Goal: Information Seeking & Learning: Learn about a topic

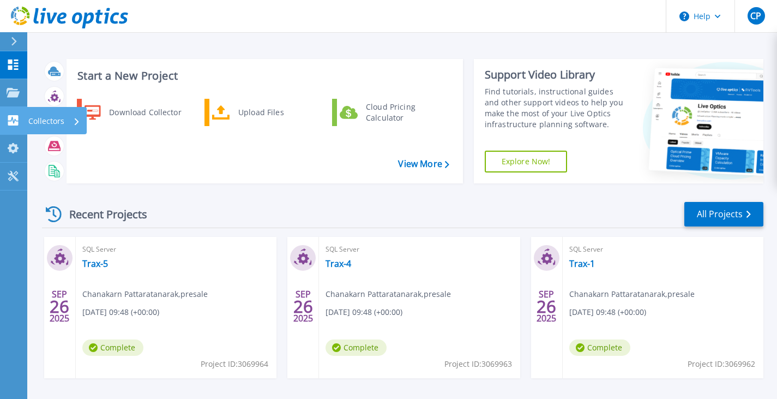
click at [3, 124] on link "Collectors Collectors" at bounding box center [13, 121] width 27 height 28
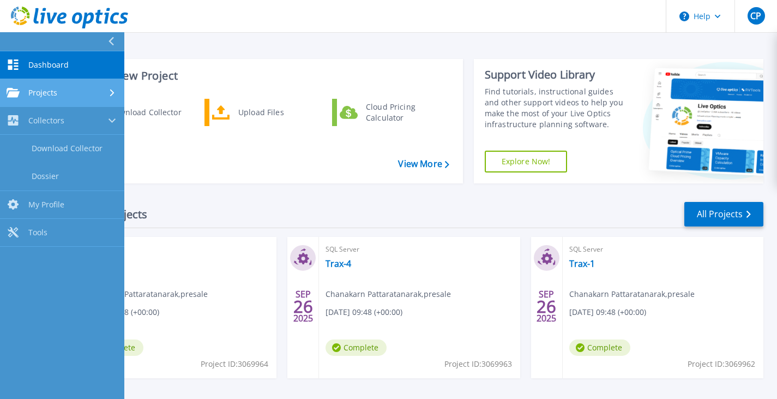
click at [46, 97] on span "Projects" at bounding box center [42, 93] width 29 height 10
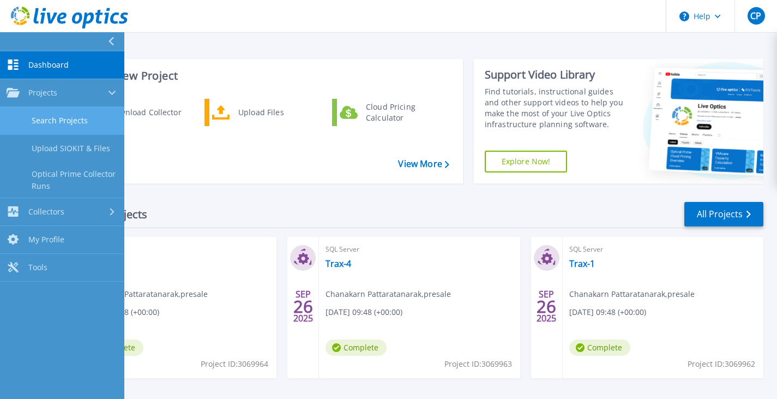
click at [70, 123] on link "Search Projects" at bounding box center [62, 121] width 124 height 28
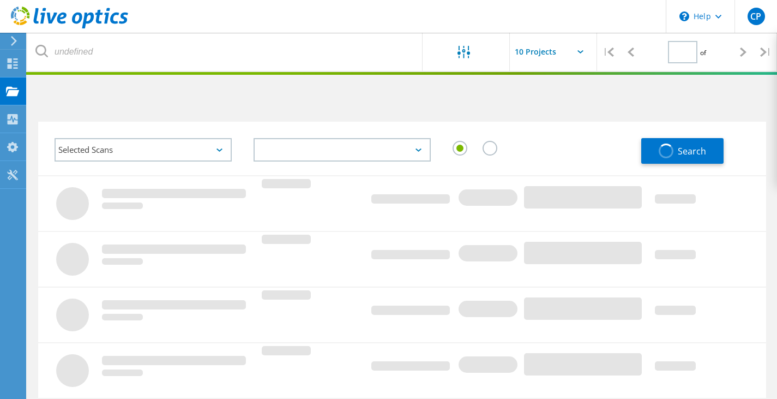
type input "1"
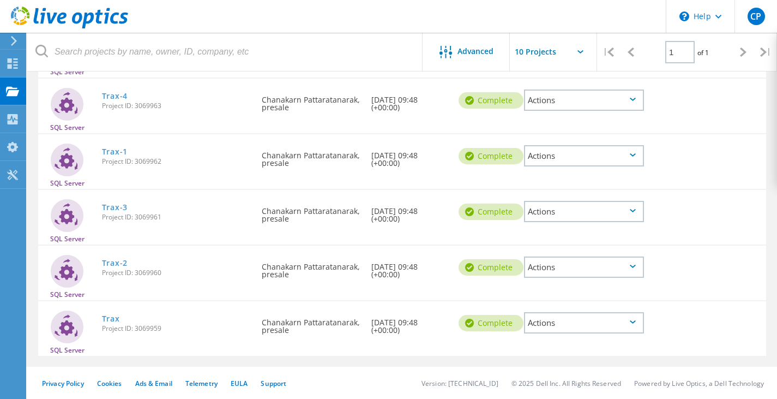
scroll to position [179, 0]
click at [109, 319] on link "Trax" at bounding box center [111, 318] width 18 height 8
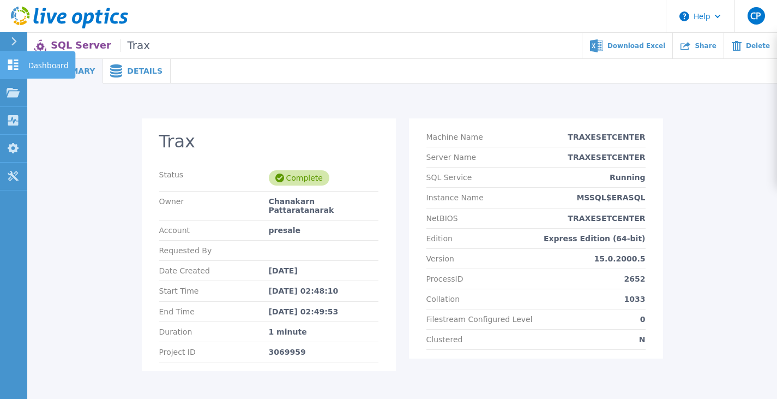
click at [10, 70] on div at bounding box center [13, 64] width 13 height 11
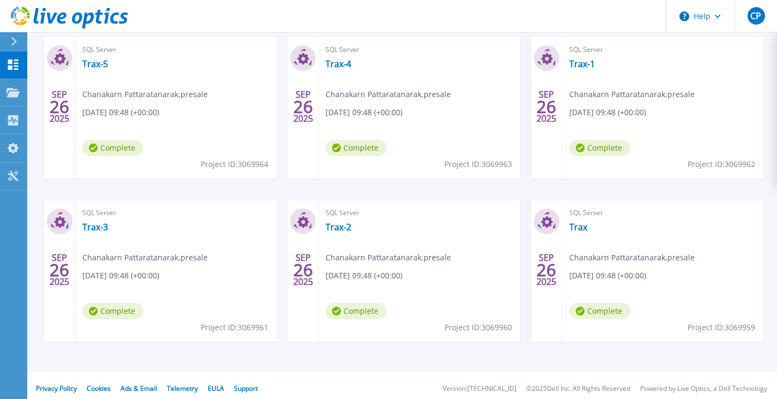
scroll to position [206, 0]
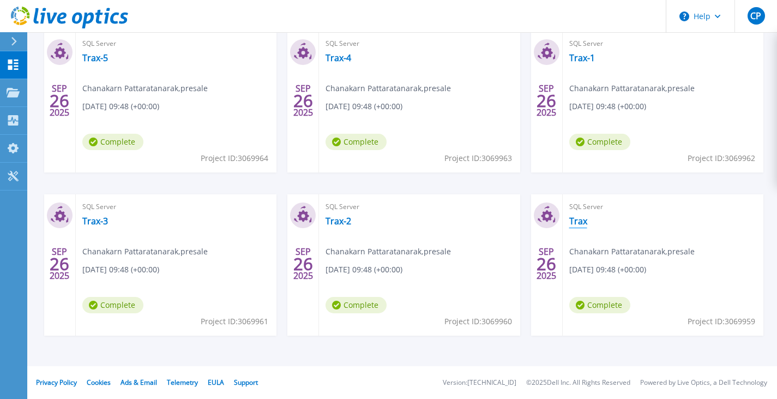
click at [583, 225] on link "Trax" at bounding box center [578, 220] width 18 height 11
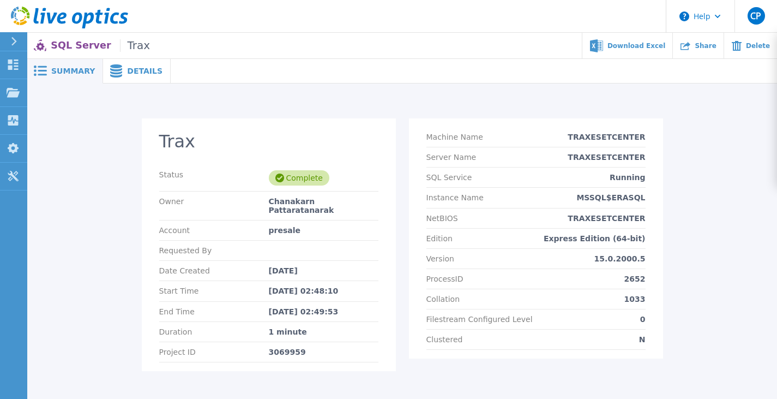
click at [103, 63] on div "Details" at bounding box center [137, 71] width 68 height 25
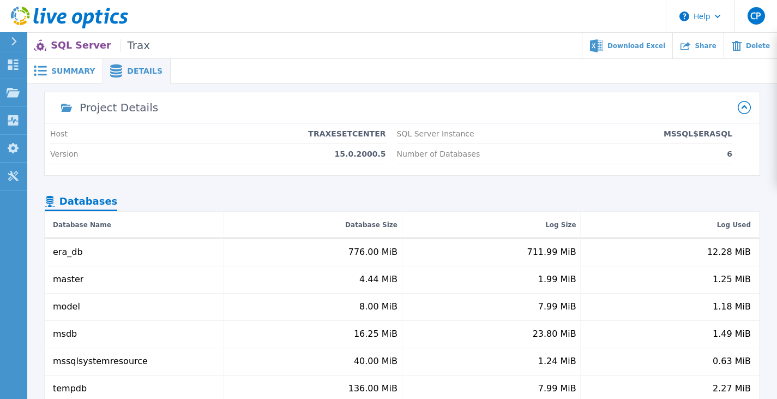
click at [57, 70] on span "Summary" at bounding box center [73, 71] width 44 height 8
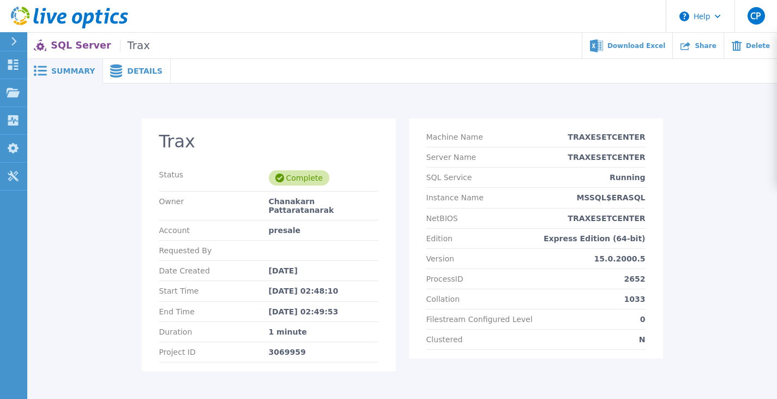
click at [74, 41] on p "SQL Server Trax" at bounding box center [100, 45] width 99 height 13
click at [16, 44] on icon at bounding box center [14, 41] width 6 height 9
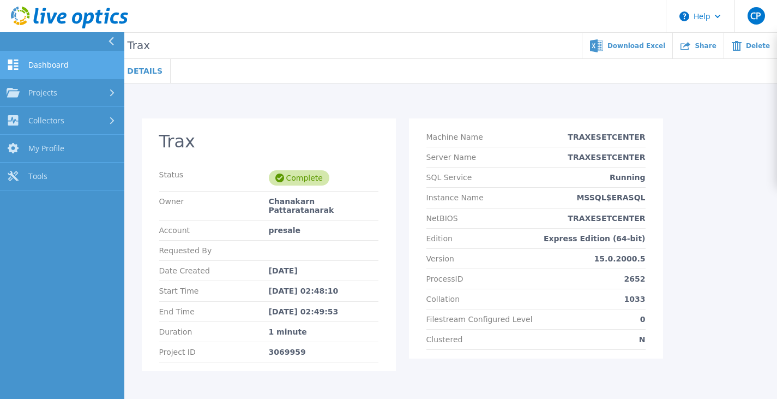
click at [16, 66] on icon at bounding box center [13, 64] width 10 height 10
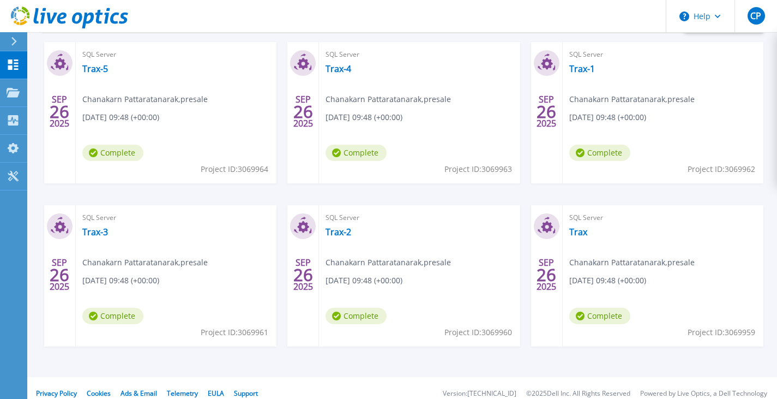
scroll to position [206, 0]
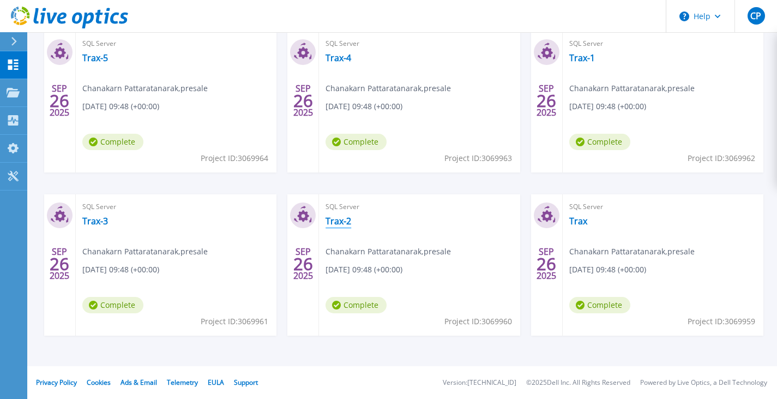
click at [336, 216] on link "Trax-2" at bounding box center [339, 220] width 26 height 11
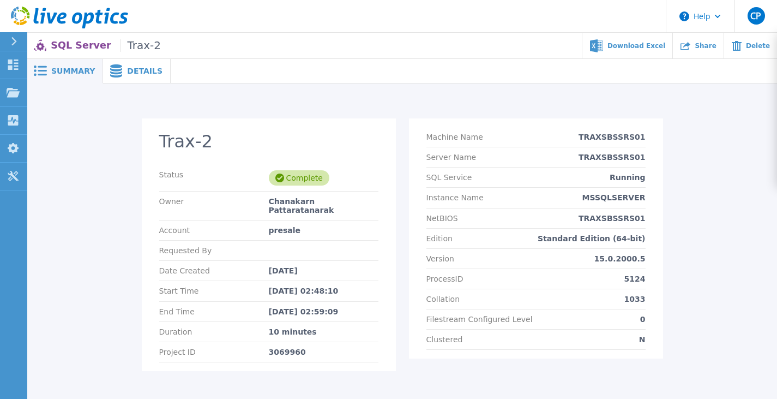
click at [127, 68] on span "Details" at bounding box center [144, 71] width 35 height 8
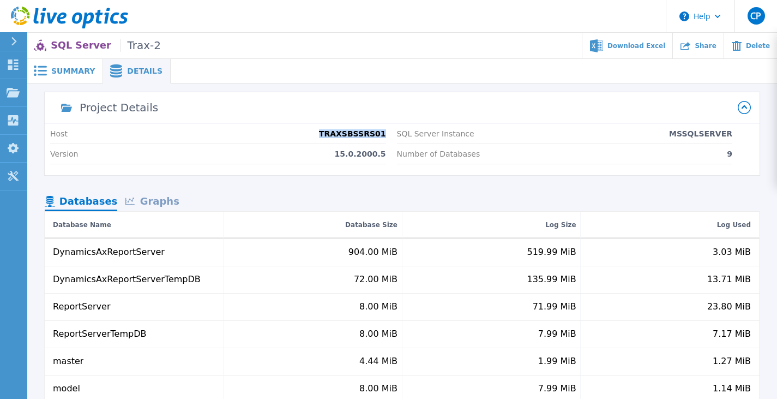
drag, startPoint x: 333, startPoint y: 132, endPoint x: 385, endPoint y: 132, distance: 52.9
click at [385, 132] on div "Host TRAXSBSSRS01 Version 15.0.2000.5 SQL Server Instance MSSQLSERVER Number of…" at bounding box center [402, 149] width 715 height 51
click at [449, 134] on p "SQL Server Instance" at bounding box center [435, 133] width 77 height 9
click at [80, 76] on div "Summary" at bounding box center [65, 71] width 76 height 25
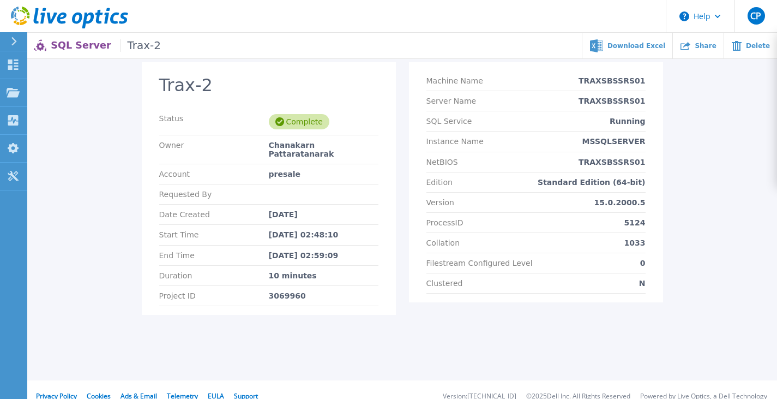
scroll to position [61, 0]
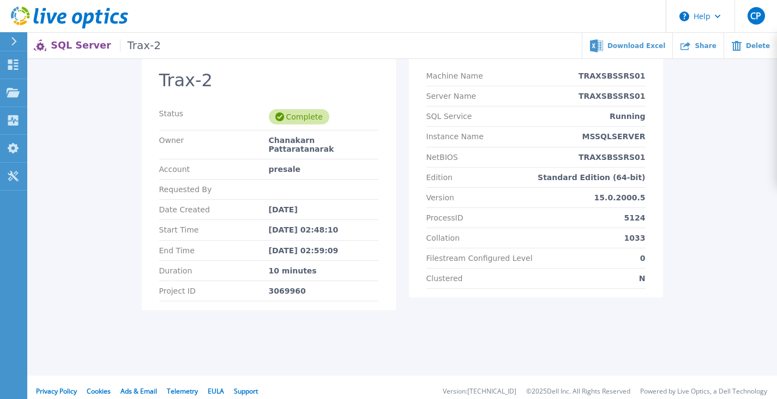
click at [327, 109] on div "Complete" at bounding box center [324, 116] width 110 height 15
drag, startPoint x: 306, startPoint y: 148, endPoint x: 286, endPoint y: 216, distance: 70.6
click at [305, 152] on section "Trax-2 Status Complete Owner Chanakarn Pattaratanarak Account presale Requested…" at bounding box center [269, 183] width 254 height 252
drag, startPoint x: 286, startPoint y: 216, endPoint x: 201, endPoint y: 116, distance: 131.5
click at [287, 218] on section "Trax-2 Status Complete Owner Chanakarn Pattaratanarak Account presale Requested…" at bounding box center [269, 183] width 254 height 252
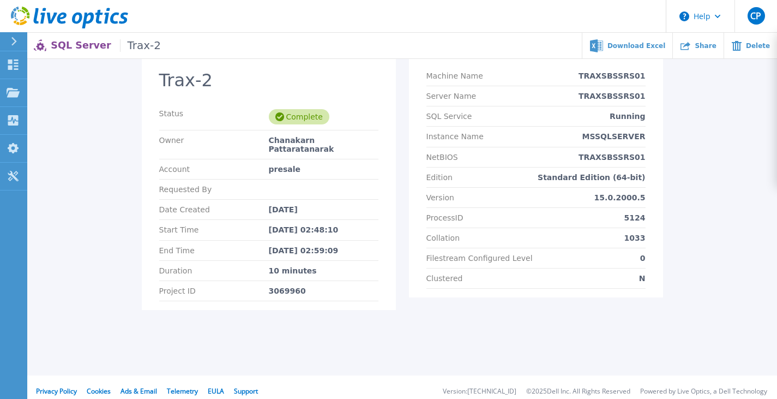
click at [128, 46] on span "Trax-2" at bounding box center [140, 45] width 41 height 13
click at [134, 46] on span "Trax-2" at bounding box center [140, 45] width 41 height 13
click at [120, 46] on span "Trax-2" at bounding box center [140, 45] width 41 height 13
click at [121, 45] on span "Trax-2" at bounding box center [140, 45] width 41 height 13
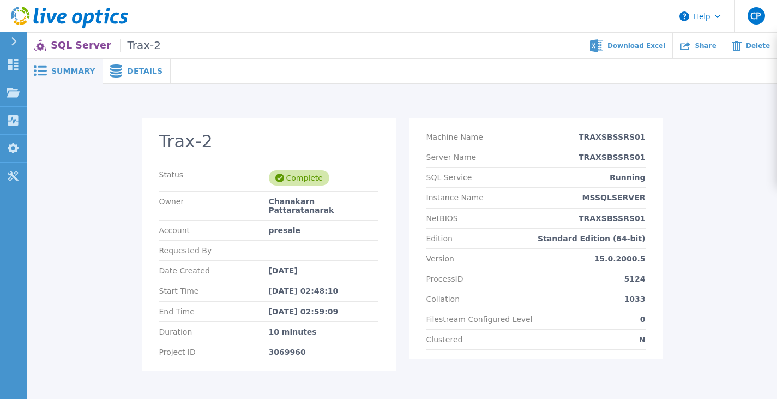
click at [137, 71] on span "Details" at bounding box center [144, 71] width 35 height 8
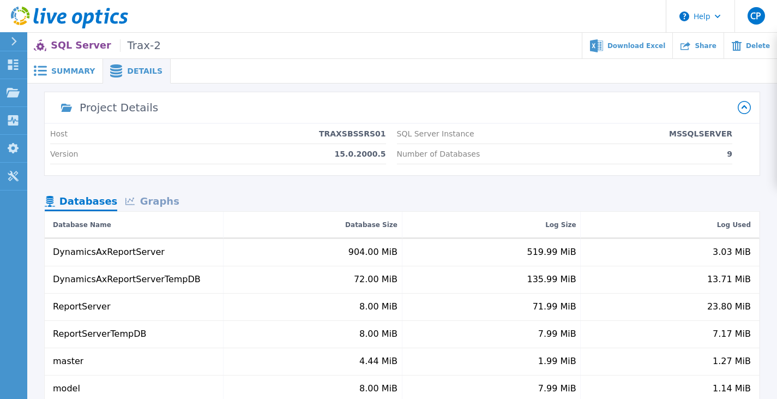
click at [168, 210] on div "Graphs" at bounding box center [152, 201] width 70 height 19
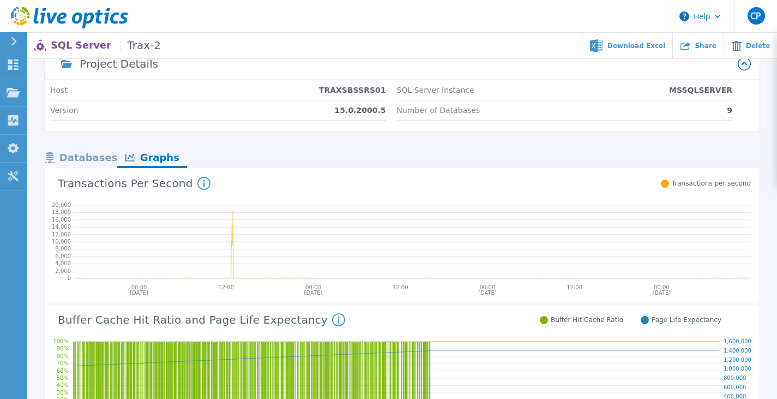
scroll to position [33, 0]
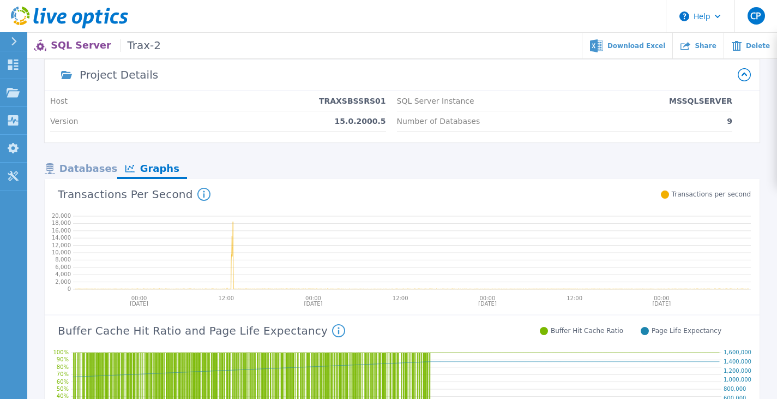
click at [197, 192] on icon at bounding box center [203, 194] width 13 height 13
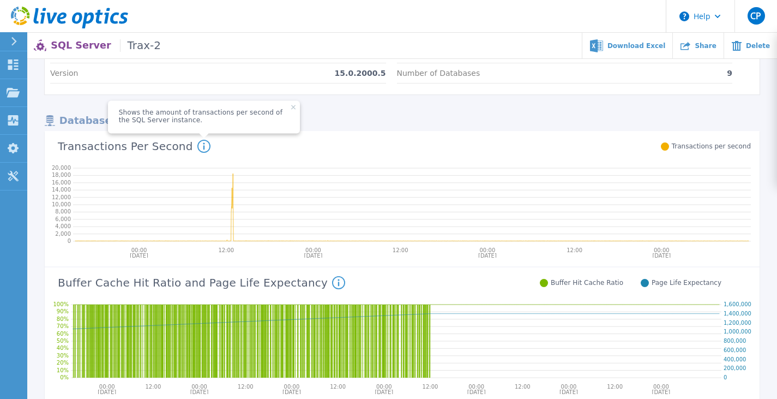
scroll to position [87, 0]
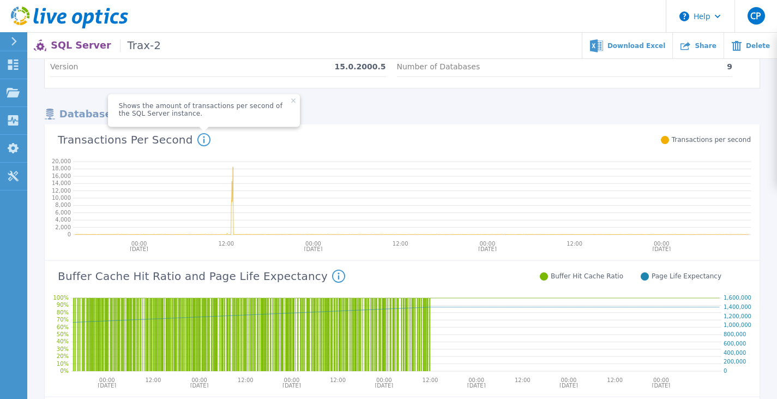
click at [332, 277] on icon at bounding box center [338, 275] width 13 height 13
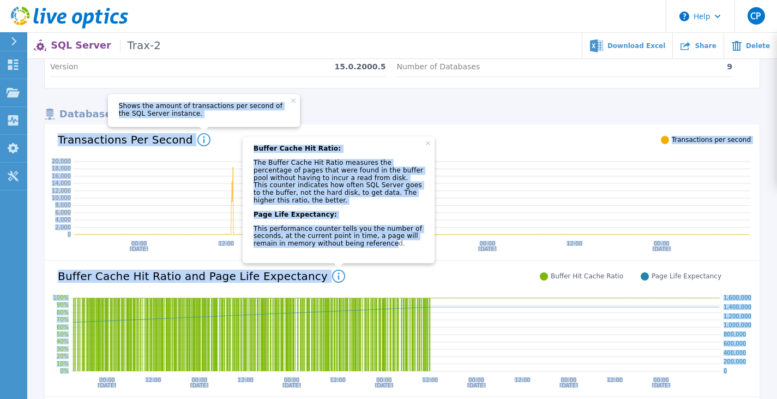
drag, startPoint x: 324, startPoint y: 242, endPoint x: 202, endPoint y: 179, distance: 137.5
click at [254, 182] on p "The Buffer Cache Hit Ratio measures the percentage of pages that were found in …" at bounding box center [339, 181] width 170 height 45
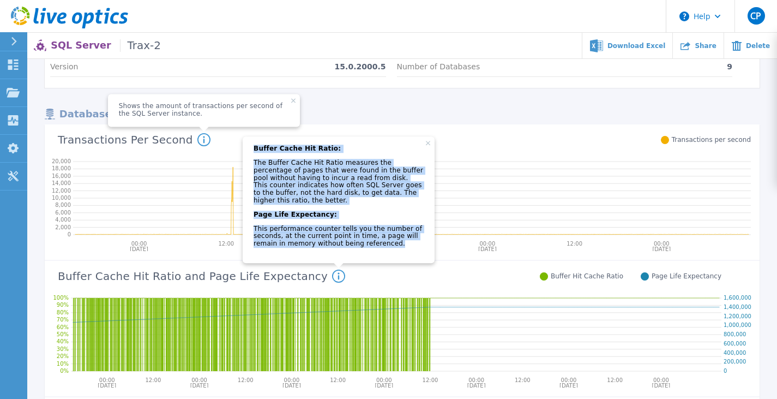
drag, startPoint x: 324, startPoint y: 240, endPoint x: 218, endPoint y: 146, distance: 142.5
click at [243, 146] on span "Buffer Cache Hit Ratio: The Buffer Cache Hit Ratio measures the percentage of p…" at bounding box center [339, 199] width 192 height 126
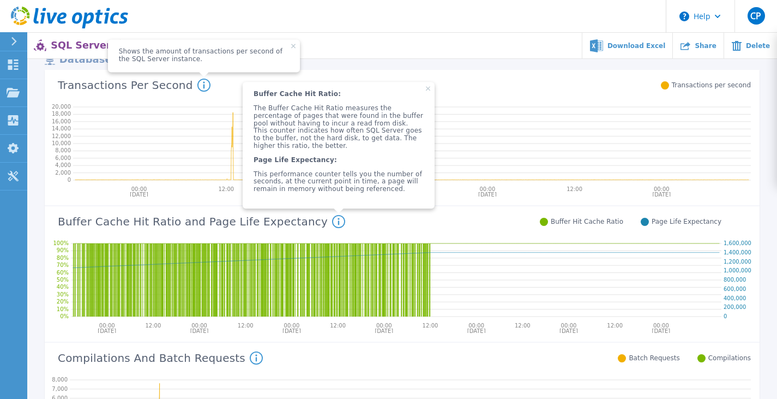
click at [445, 254] on icon at bounding box center [396, 277] width 650 height 87
click at [426, 91] on icon at bounding box center [428, 88] width 4 height 4
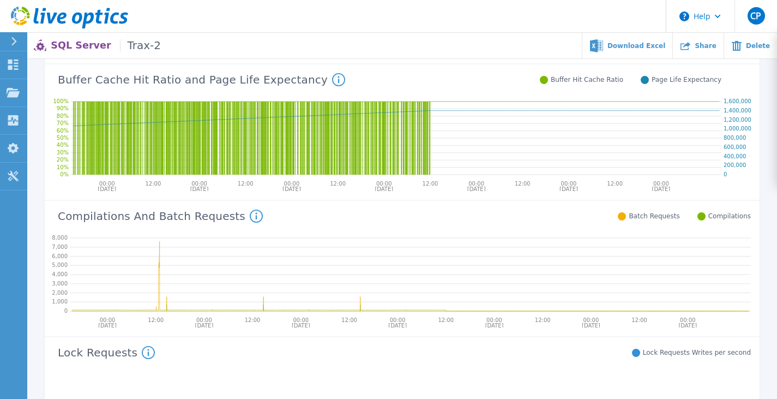
scroll to position [360, 0]
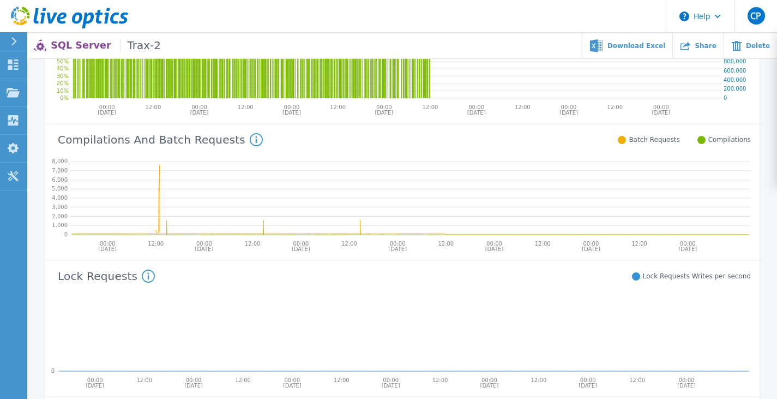
click at [240, 138] on div "Compilations And Batch Requests Compilations: This counter will increment when …" at bounding box center [398, 138] width 706 height 28
click at [250, 136] on icon at bounding box center [256, 139] width 13 height 13
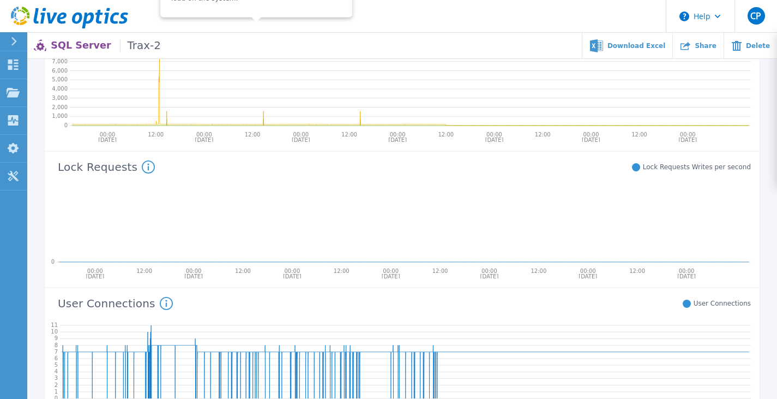
click at [275, 189] on icon at bounding box center [404, 223] width 694 height 87
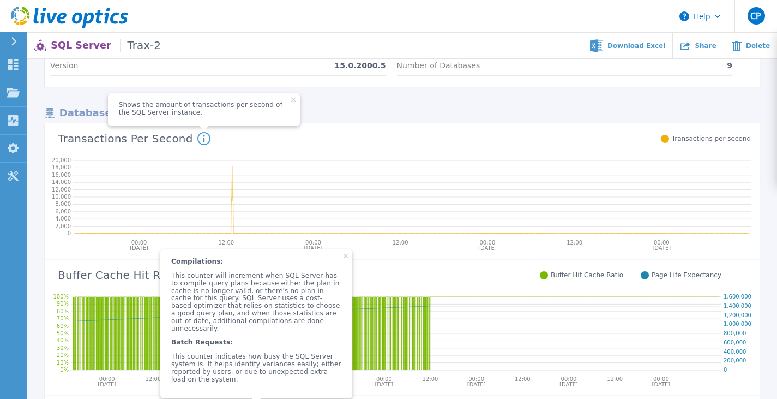
scroll to position [87, 0]
click at [324, 274] on span "Compilations: This counter will increment when SQL Server has to compile query …" at bounding box center [256, 324] width 192 height 149
click at [323, 268] on span "Compilations: This counter will increment when SQL Server has to compile query …" at bounding box center [256, 324] width 192 height 149
click at [327, 274] on span "Compilations: This counter will increment when SQL Server has to compile query …" at bounding box center [256, 324] width 192 height 149
click at [344, 260] on rect at bounding box center [346, 257] width 5 height 5
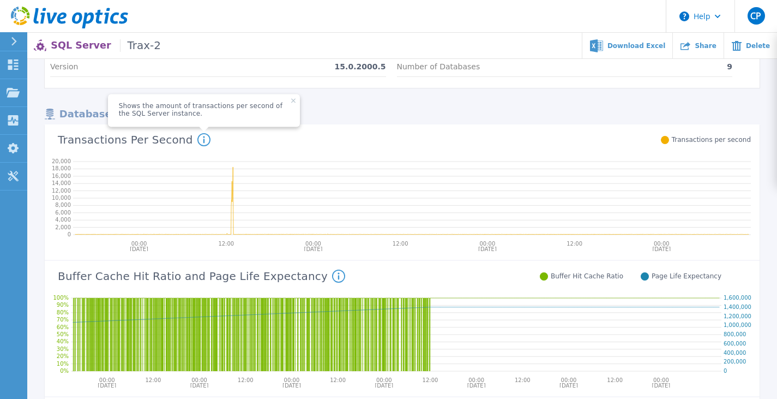
click at [291, 99] on icon at bounding box center [293, 101] width 4 height 4
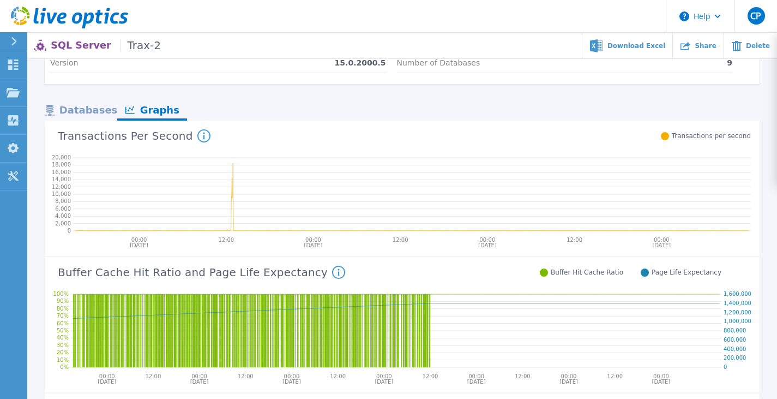
scroll to position [142, 0]
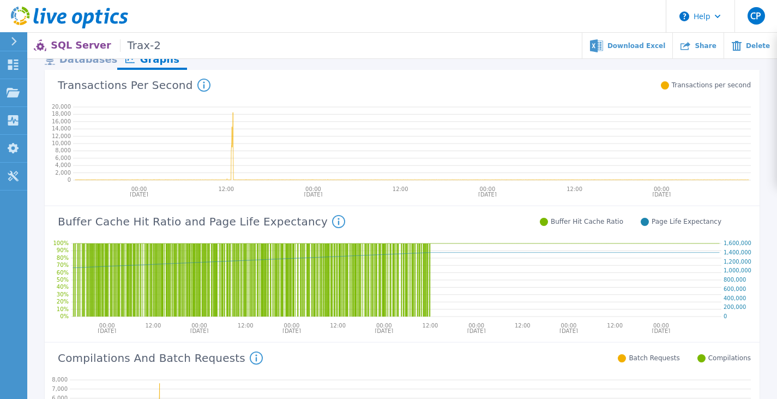
click at [543, 82] on div "Transactions Per Second Shows the amount of transactions per second of the SQL …" at bounding box center [398, 84] width 706 height 28
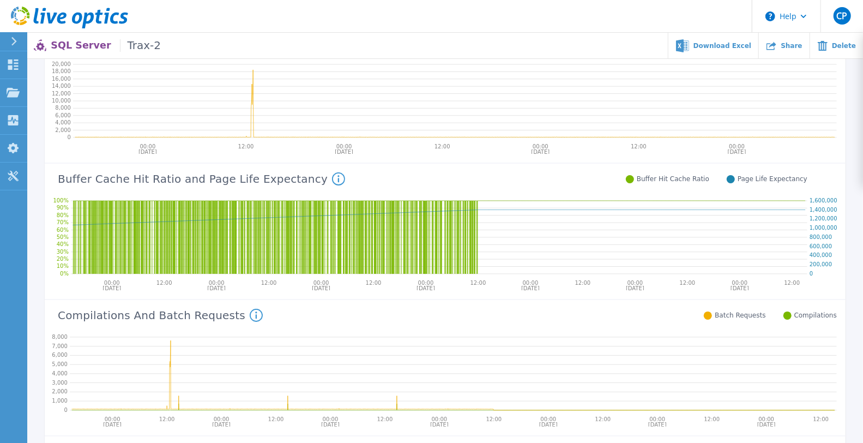
scroll to position [108, 0]
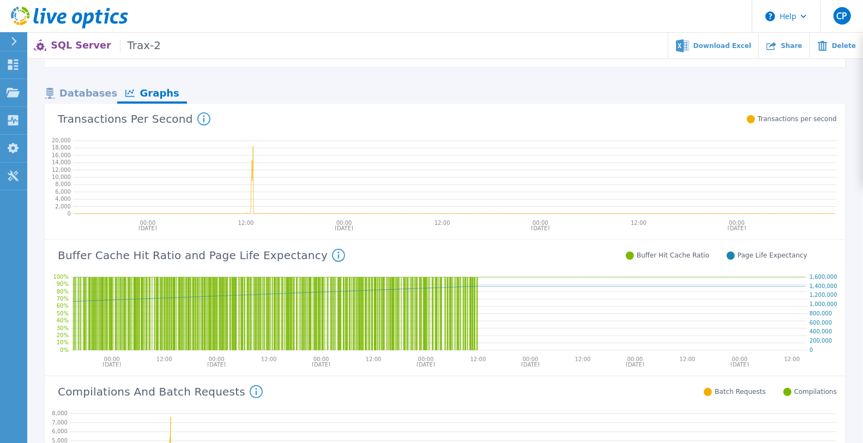
click at [88, 91] on div "Databases" at bounding box center [81, 94] width 73 height 19
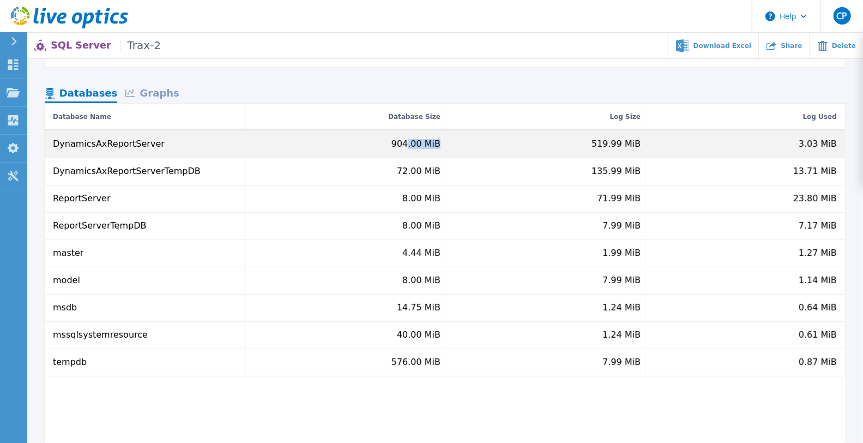
drag, startPoint x: 412, startPoint y: 141, endPoint x: 450, endPoint y: 148, distance: 38.8
click at [450, 148] on div "DynamicsAxReportServer 904.00 MiB 519.99 MiB 3.03 MiB" at bounding box center [445, 144] width 801 height 27
drag, startPoint x: 630, startPoint y: 139, endPoint x: 670, endPoint y: 144, distance: 40.7
click at [668, 142] on div "DynamicsAxReportServer 904.00 MiB 519.99 MiB 3.03 MiB" at bounding box center [445, 144] width 801 height 27
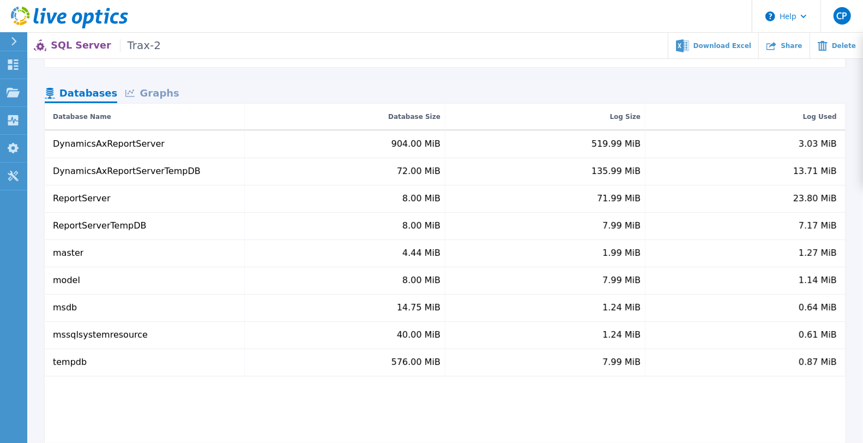
drag, startPoint x: 844, startPoint y: 150, endPoint x: 852, endPoint y: 154, distance: 9.5
click at [776, 149] on div "Project Details Host TRAXSBSSRS01 Version 15.0.2000.5 SQL Server Instance MSSQL…" at bounding box center [445, 213] width 836 height 459
click at [720, 378] on div "DynamicsAxReportServer 904.00 MiB 519.99 MiB 3.03 MiB DynamicsAxReportServerTem…" at bounding box center [445, 287] width 801 height 312
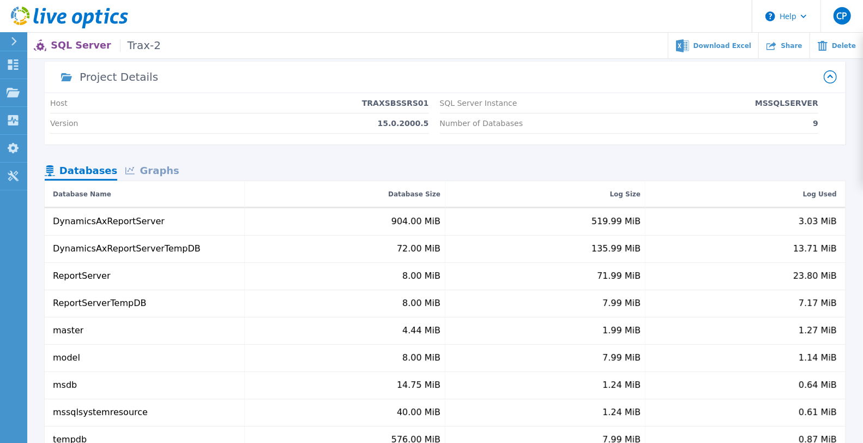
scroll to position [0, 0]
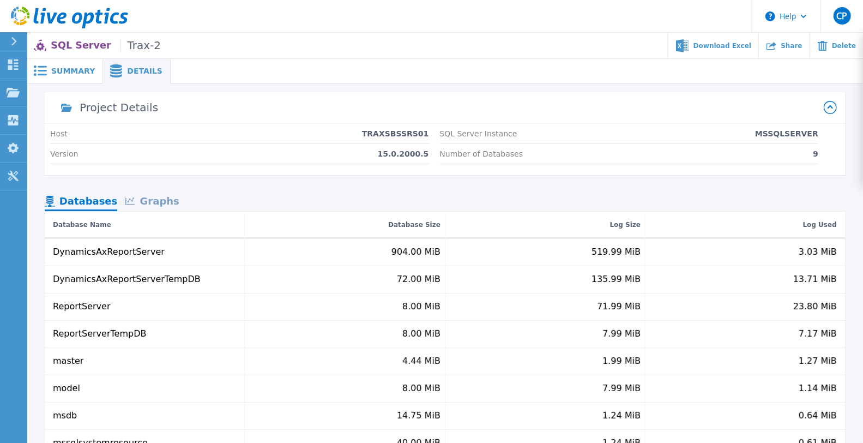
click at [41, 65] on icon at bounding box center [40, 70] width 13 height 10
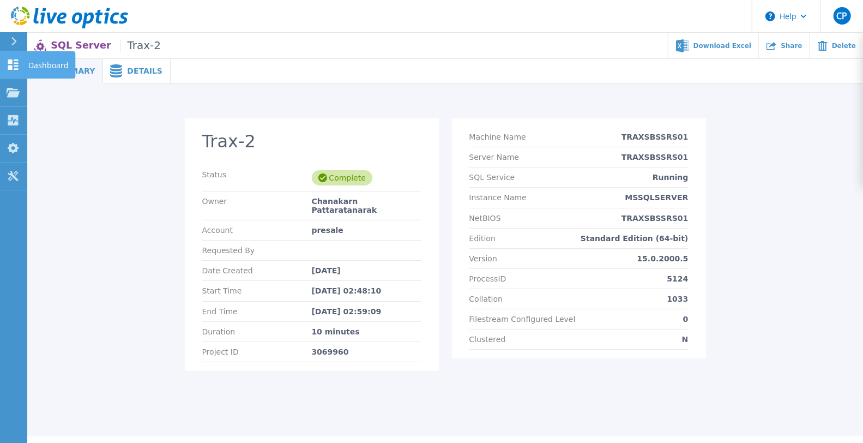
click at [13, 67] on icon at bounding box center [13, 64] width 13 height 10
click at [20, 67] on link "Dashboard Dashboard" at bounding box center [13, 65] width 27 height 28
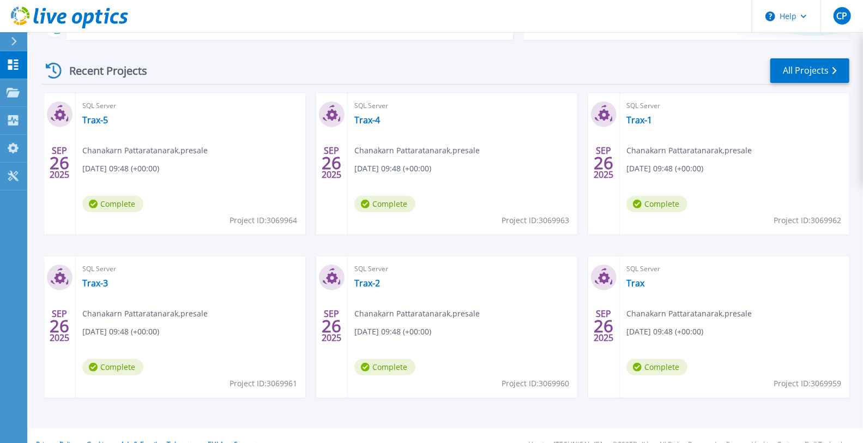
scroll to position [161, 0]
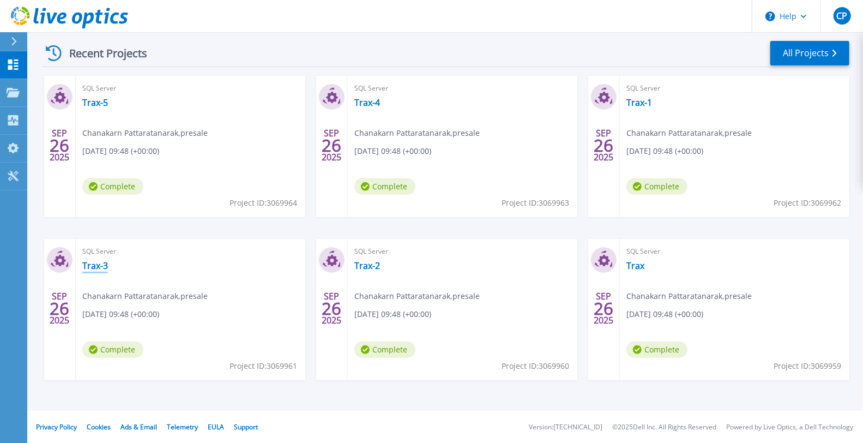
click at [98, 263] on link "Trax-3" at bounding box center [95, 265] width 26 height 11
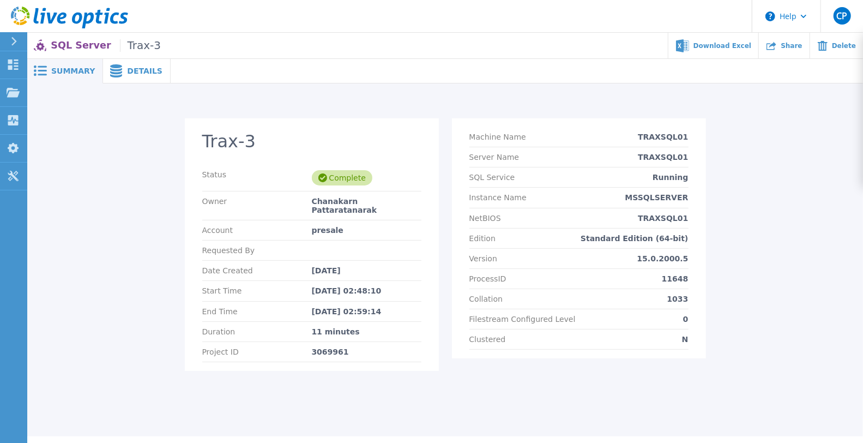
click at [127, 73] on span "Details" at bounding box center [144, 71] width 35 height 8
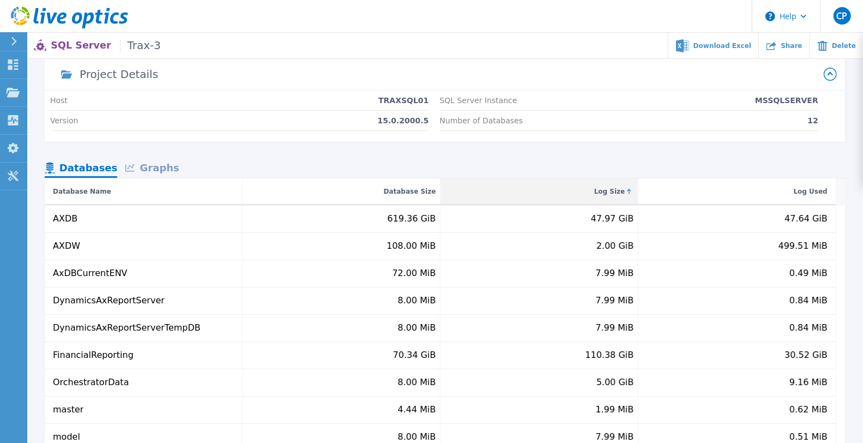
scroll to position [121, 0]
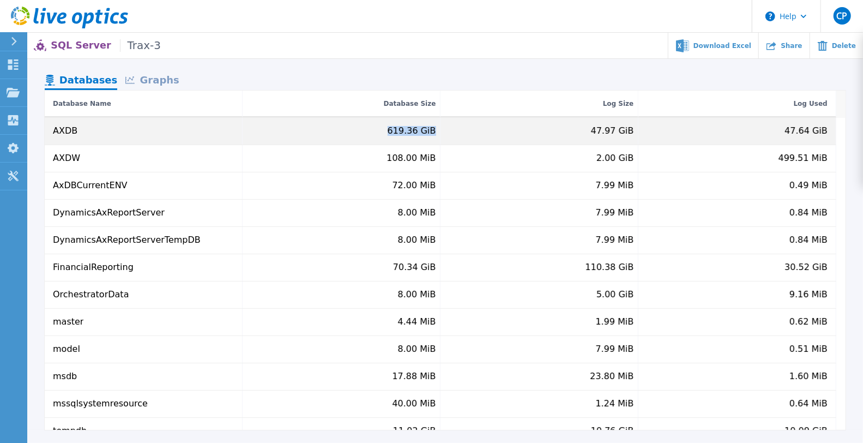
drag, startPoint x: 388, startPoint y: 129, endPoint x: 437, endPoint y: 131, distance: 49.1
click at [437, 131] on div "619.36 GiB" at bounding box center [342, 131] width 198 height 27
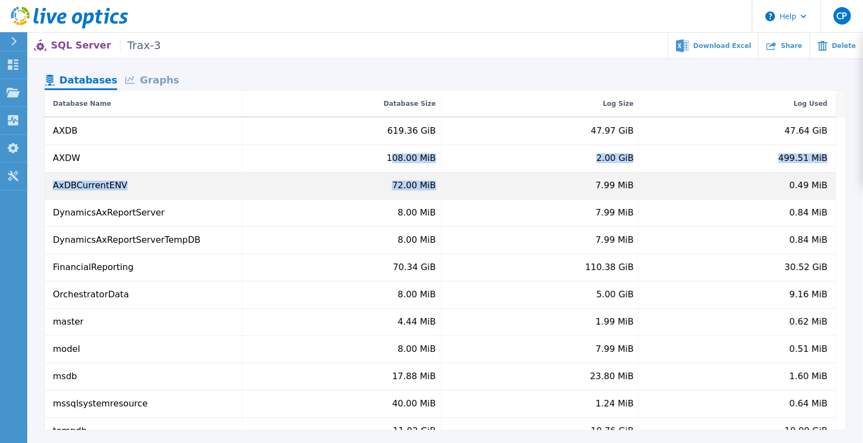
drag, startPoint x: 400, startPoint y: 157, endPoint x: 452, endPoint y: 172, distance: 54.5
click at [452, 172] on div "AXDB 619.36 GiB 47.97 GiB 47.64 GiB AXDW 108.00 MiB 2.00 GiB 499.51 MiB AxDBCur…" at bounding box center [441, 281] width 792 height 327
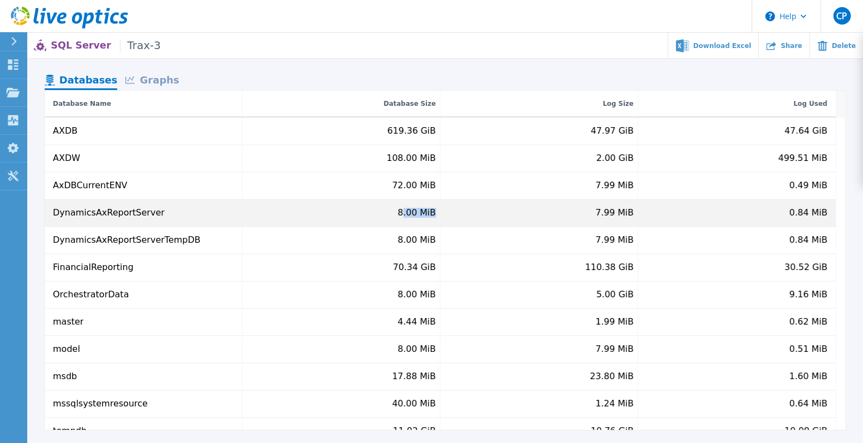
drag, startPoint x: 406, startPoint y: 213, endPoint x: 435, endPoint y: 212, distance: 29.5
click at [435, 212] on div "8.00 MiB" at bounding box center [417, 213] width 38 height 10
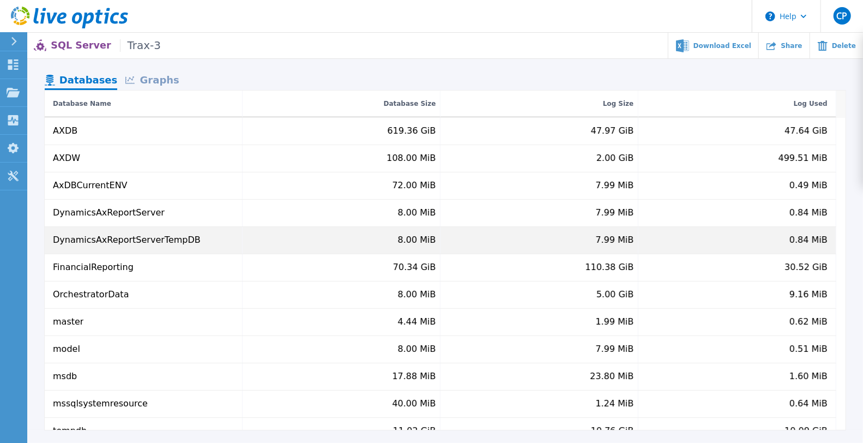
drag, startPoint x: 426, startPoint y: 242, endPoint x: 407, endPoint y: 245, distance: 19.8
click at [430, 241] on div "8.00 MiB" at bounding box center [417, 240] width 38 height 10
drag, startPoint x: 398, startPoint y: 246, endPoint x: 427, endPoint y: 245, distance: 28.9
click at [427, 245] on div "8.00 MiB" at bounding box center [342, 240] width 198 height 27
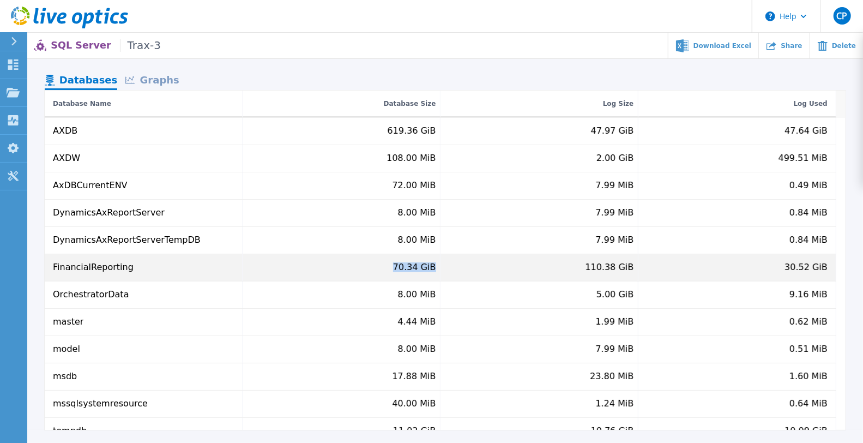
drag, startPoint x: 401, startPoint y: 272, endPoint x: 461, endPoint y: 270, distance: 60.0
click at [461, 269] on div "FinancialReporting 70.34 GiB 110.38 GiB 30.52 GiB" at bounding box center [441, 267] width 792 height 27
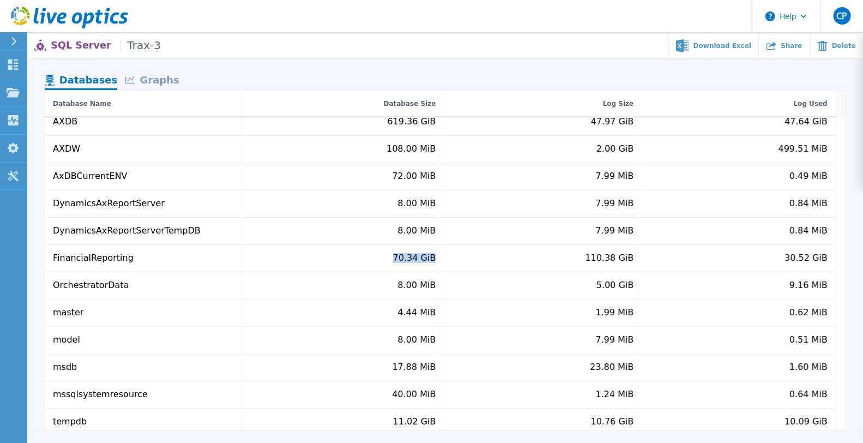
scroll to position [15, 0]
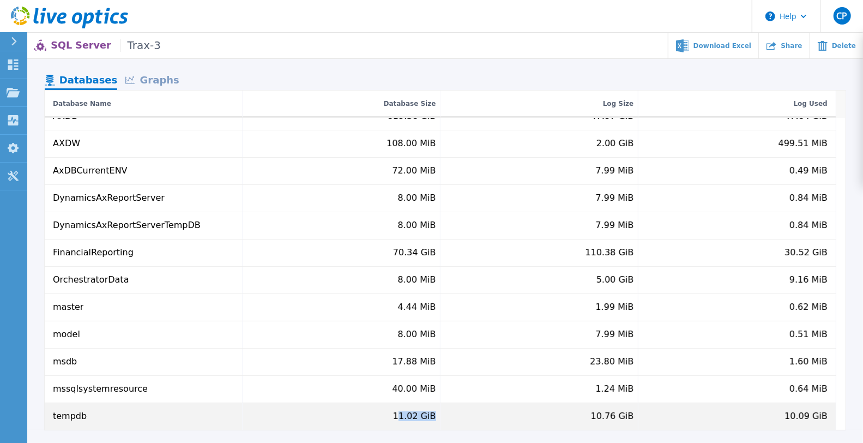
drag, startPoint x: 403, startPoint y: 415, endPoint x: 436, endPoint y: 418, distance: 32.2
click at [436, 418] on div "11.02 GiB" at bounding box center [414, 416] width 43 height 10
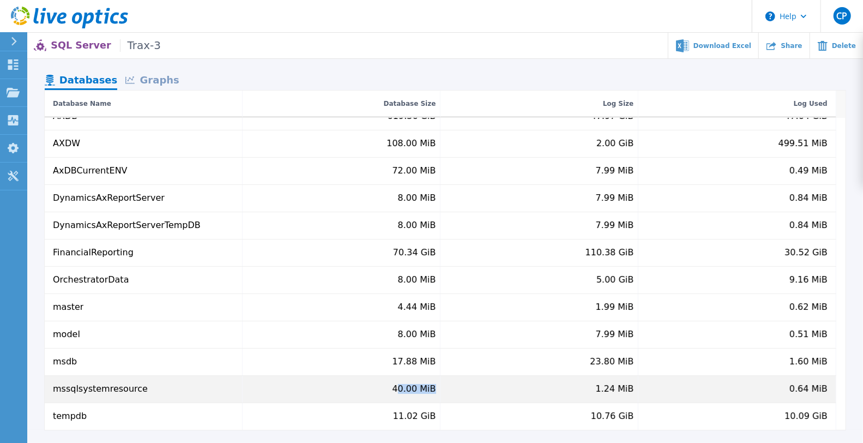
drag, startPoint x: 400, startPoint y: 388, endPoint x: 437, endPoint y: 387, distance: 36.5
click at [438, 387] on div "40.00 MiB" at bounding box center [342, 389] width 198 height 27
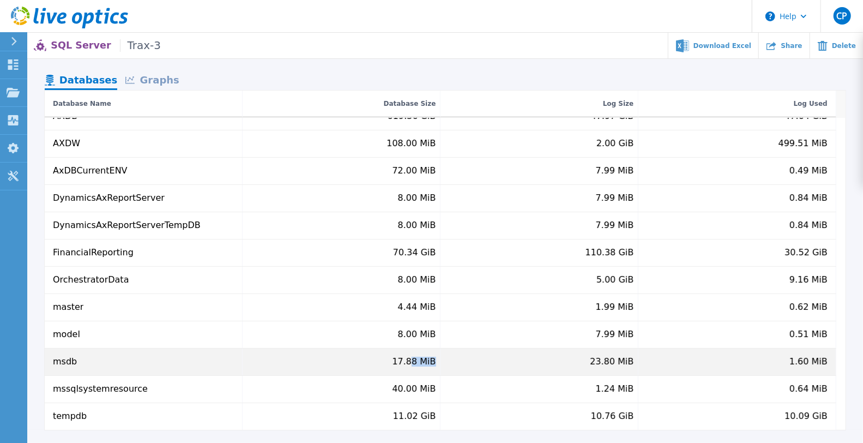
drag, startPoint x: 414, startPoint y: 360, endPoint x: 446, endPoint y: 355, distance: 32.6
click at [445, 355] on div "msdb 17.88 MiB 23.80 MiB 1.60 MiB" at bounding box center [441, 361] width 792 height 27
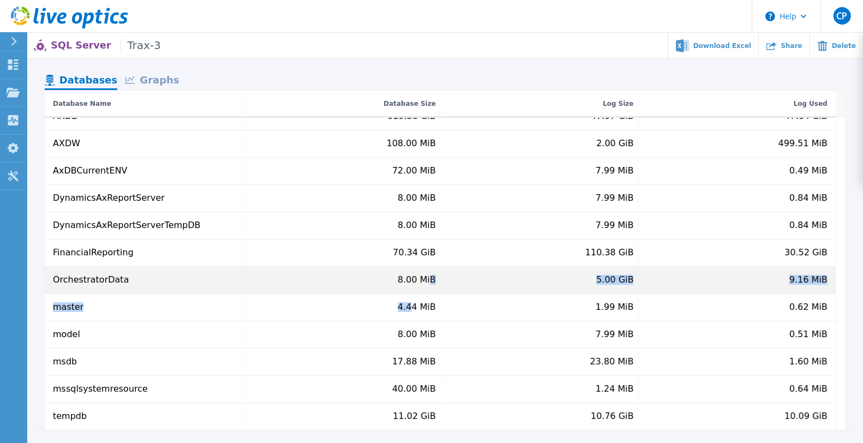
click at [433, 287] on div "AXDB 619.36 GiB 47.97 GiB 47.64 GiB AXDW 108.00 MiB 2.00 GiB 499.51 MiB AxDBCur…" at bounding box center [441, 266] width 792 height 327
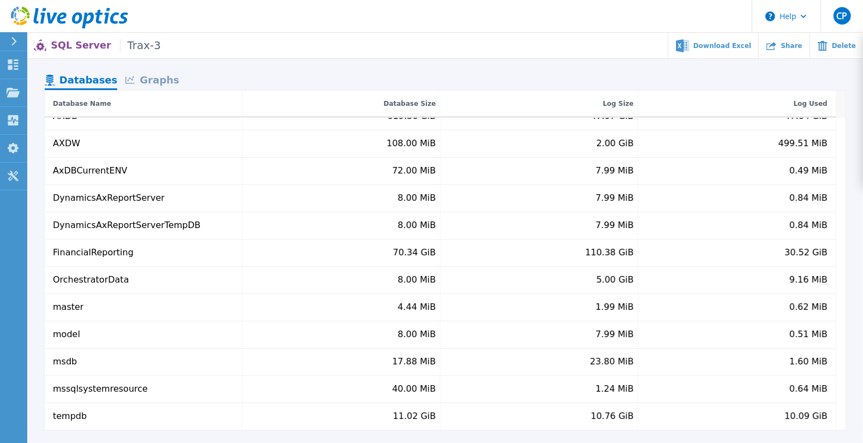
click at [154, 77] on div "Graphs" at bounding box center [152, 80] width 70 height 19
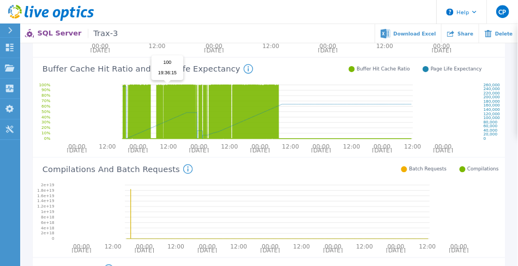
scroll to position [269, 0]
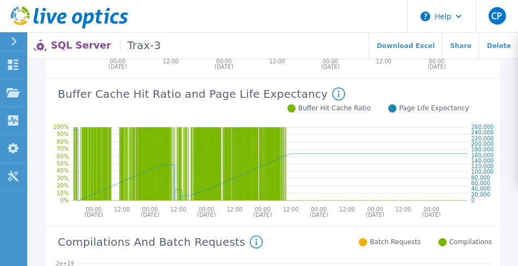
click at [115, 181] on icon at bounding box center [270, 161] width 398 height 87
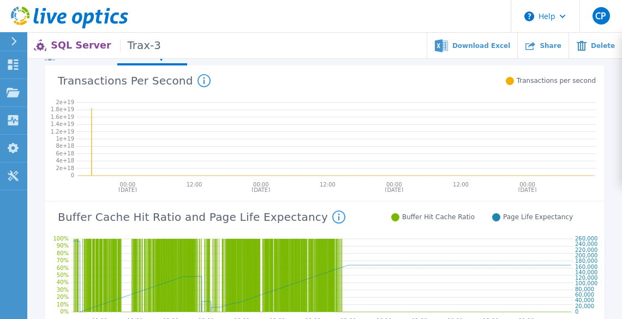
scroll to position [138, 0]
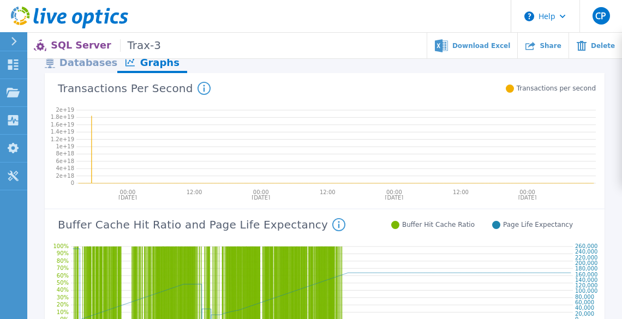
click at [203, 85] on icon at bounding box center [204, 88] width 2 height 7
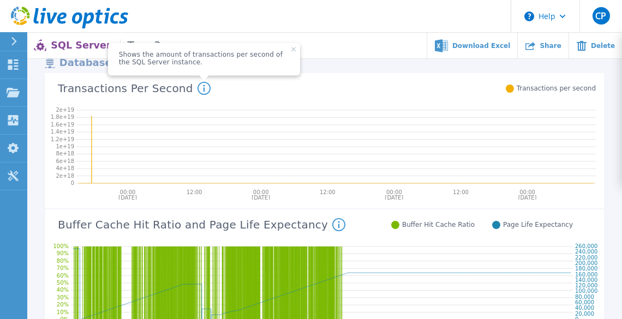
click at [199, 182] on icon at bounding box center [335, 144] width 519 height 87
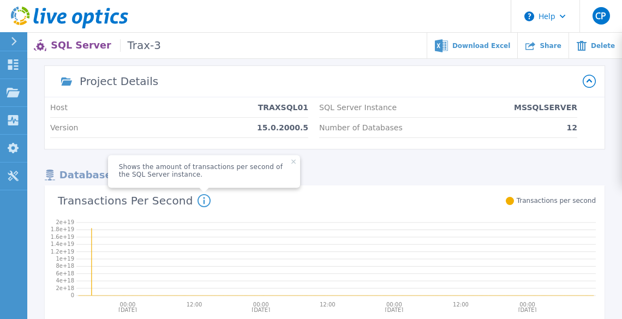
scroll to position [0, 0]
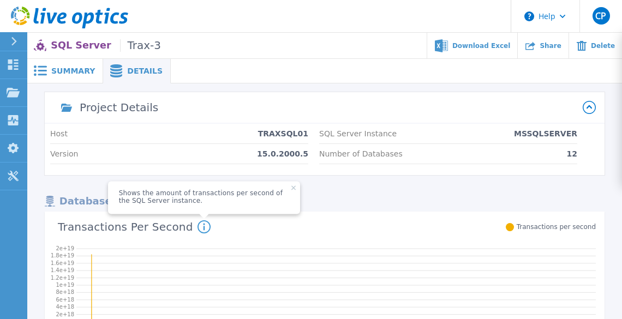
click at [278, 185] on span "Shows the amount of transactions per second of the SQL Server instance." at bounding box center [204, 198] width 192 height 33
click at [291, 188] on icon at bounding box center [293, 188] width 4 height 4
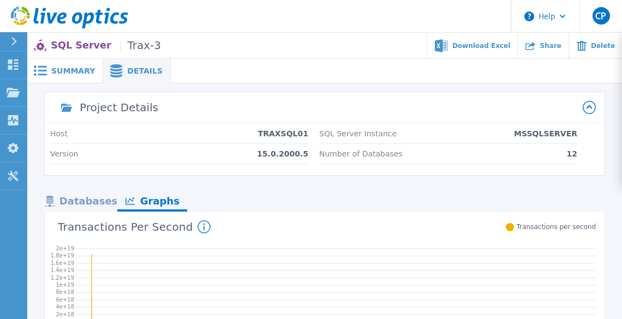
click at [300, 208] on nav "Databases Graphs" at bounding box center [324, 201] width 559 height 19
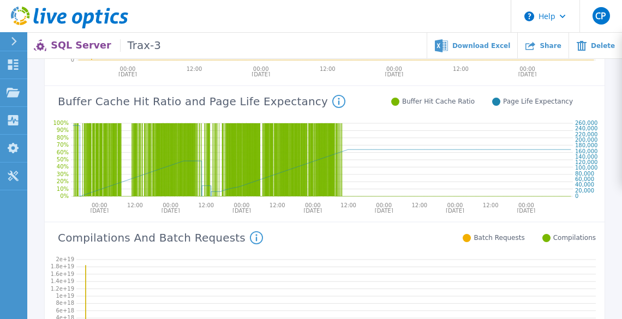
scroll to position [218, 0]
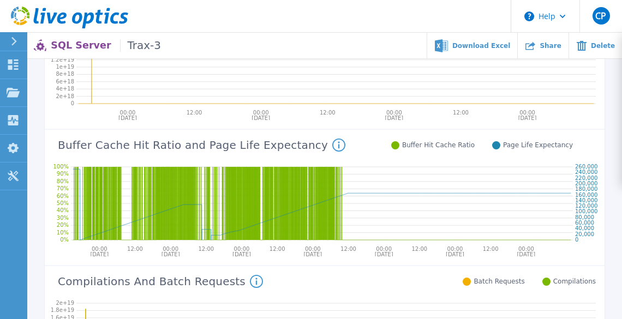
click at [362, 289] on div "Compilations And Batch Requests Compilations: This counter will increment when …" at bounding box center [320, 280] width 551 height 28
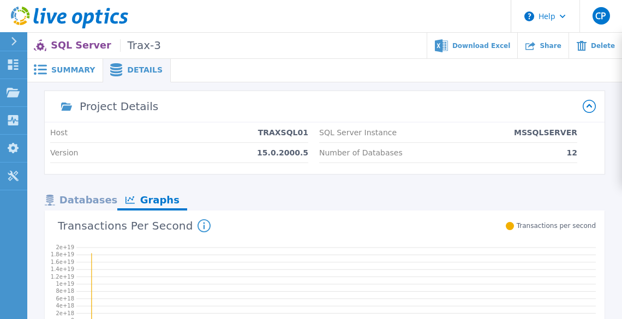
scroll to position [0, 0]
click at [68, 67] on span "Summary" at bounding box center [73, 71] width 44 height 8
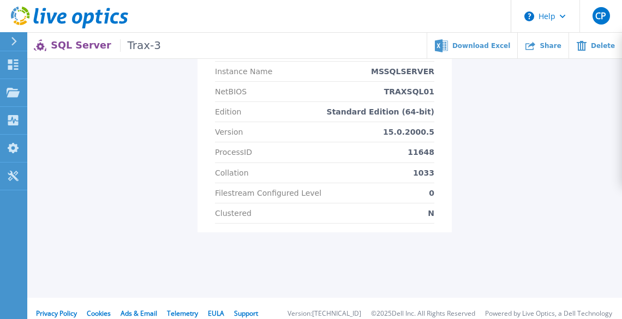
scroll to position [392, 0]
click at [120, 44] on span "Trax-3" at bounding box center [140, 45] width 41 height 13
click at [130, 46] on span "Trax-3" at bounding box center [140, 45] width 41 height 13
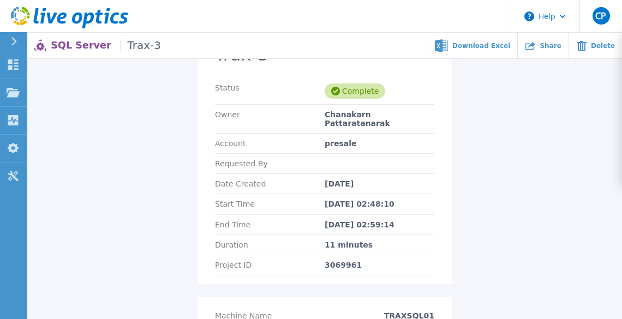
scroll to position [0, 0]
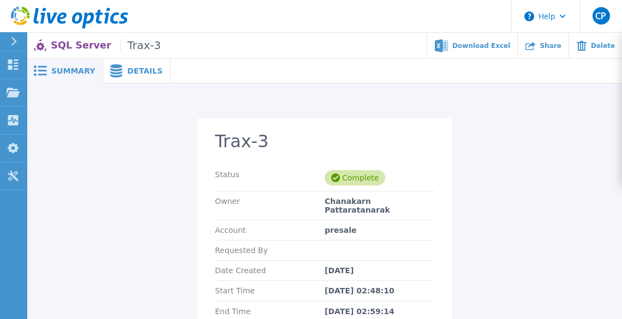
click at [127, 67] on span "Details" at bounding box center [144, 71] width 35 height 8
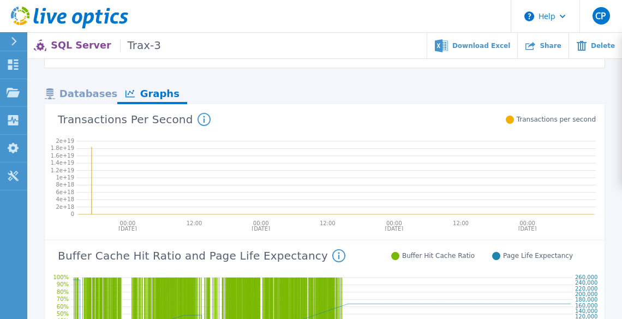
scroll to position [44, 0]
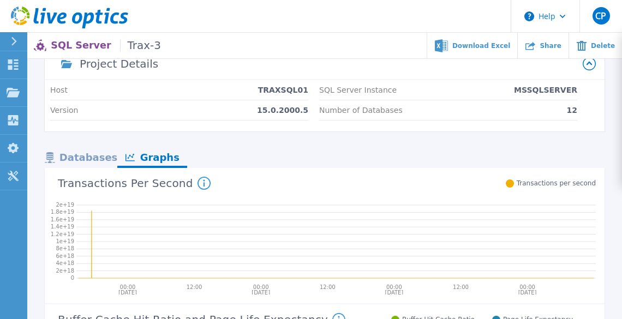
click at [80, 160] on div "Databases" at bounding box center [81, 158] width 73 height 19
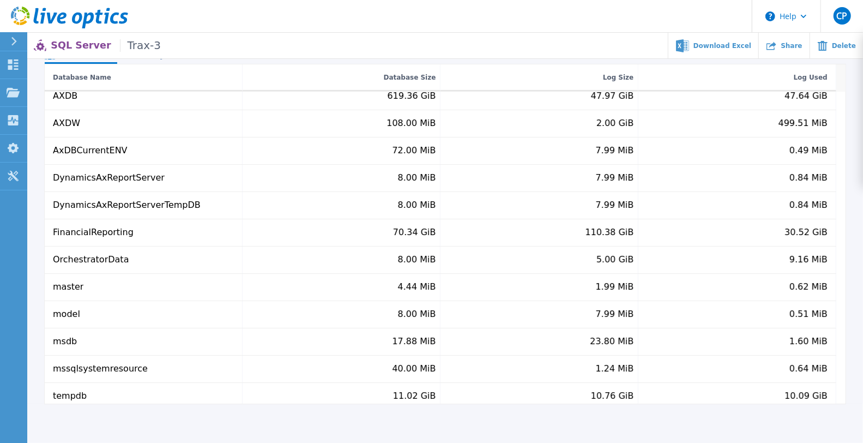
scroll to position [10, 0]
click at [32, 84] on div "Project Details Host TRAXSQL01 Version 15.0.2000.5 SQL Server Instance MSSQLSER…" at bounding box center [445, 174] width 836 height 459
click at [200, 47] on ul "Download Excel Share Delete" at bounding box center [512, 46] width 702 height 26
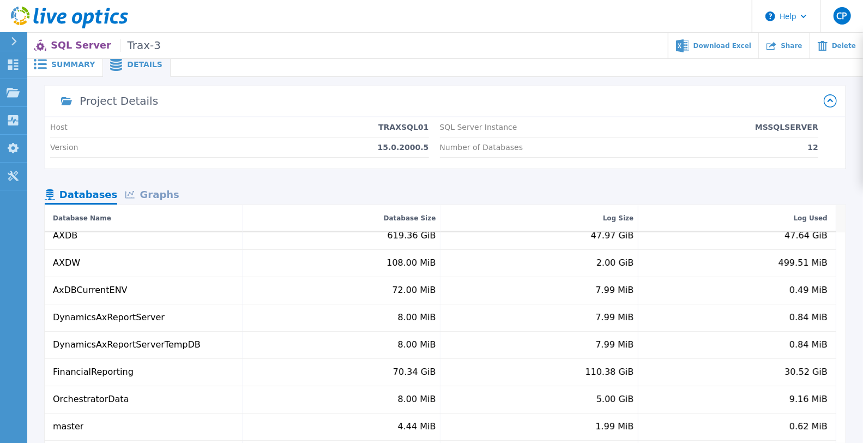
scroll to position [0, 0]
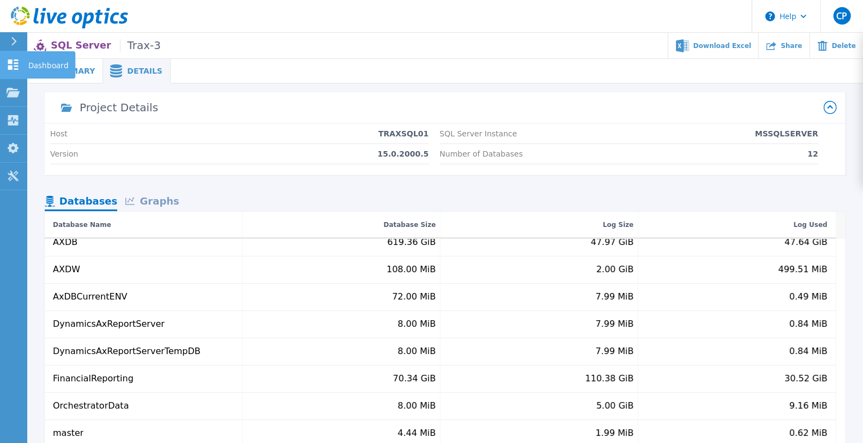
click at [11, 60] on icon at bounding box center [13, 64] width 10 height 10
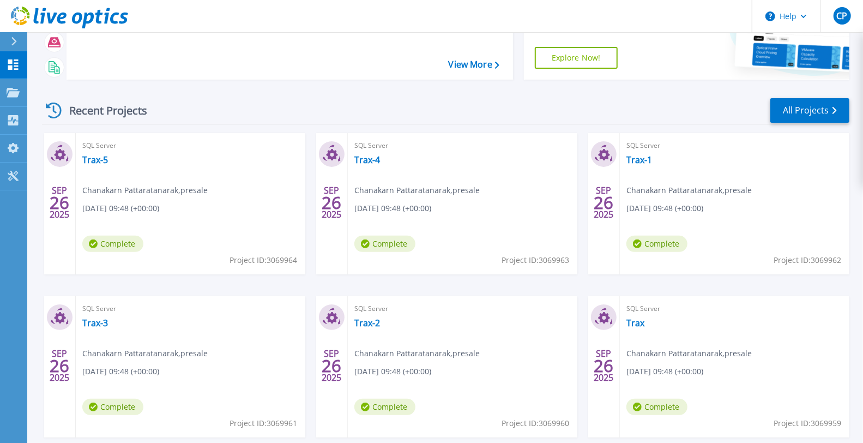
scroll to position [121, 0]
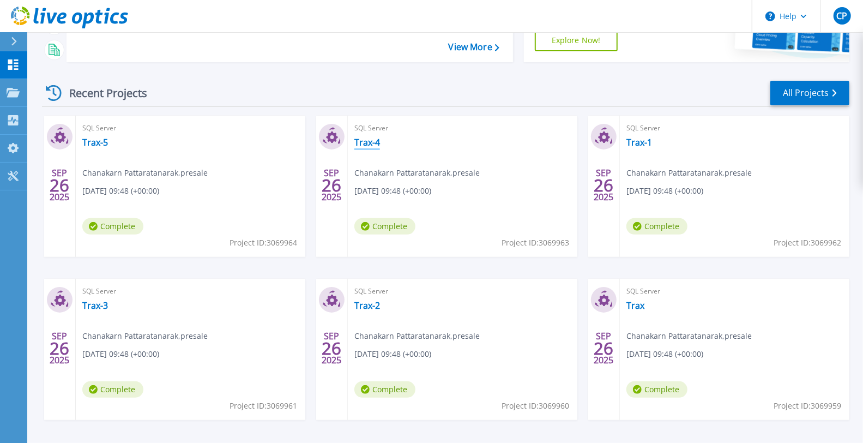
click at [370, 143] on link "Trax-4" at bounding box center [367, 142] width 26 height 11
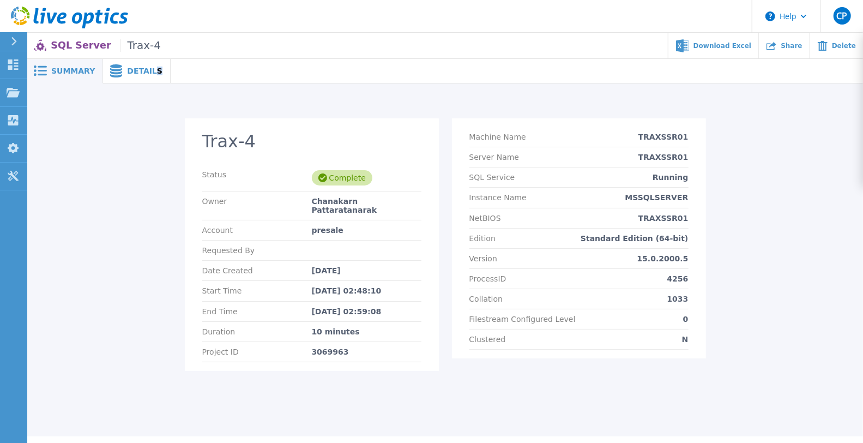
click at [147, 69] on span "Details" at bounding box center [144, 71] width 35 height 8
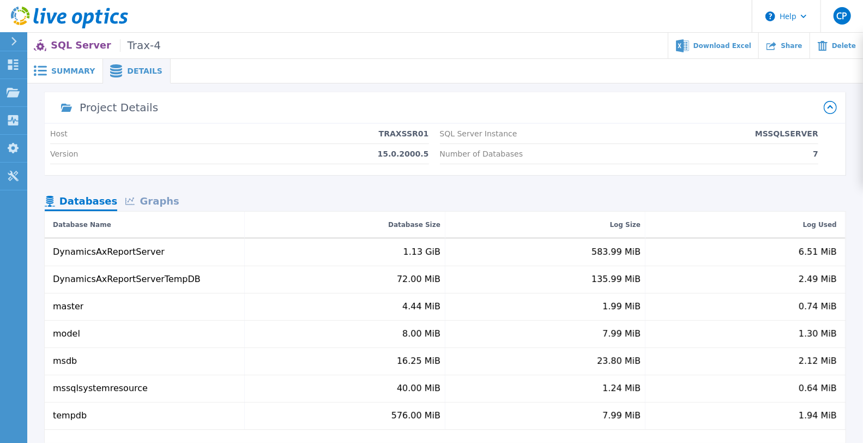
click at [149, 202] on div "Graphs" at bounding box center [152, 201] width 70 height 19
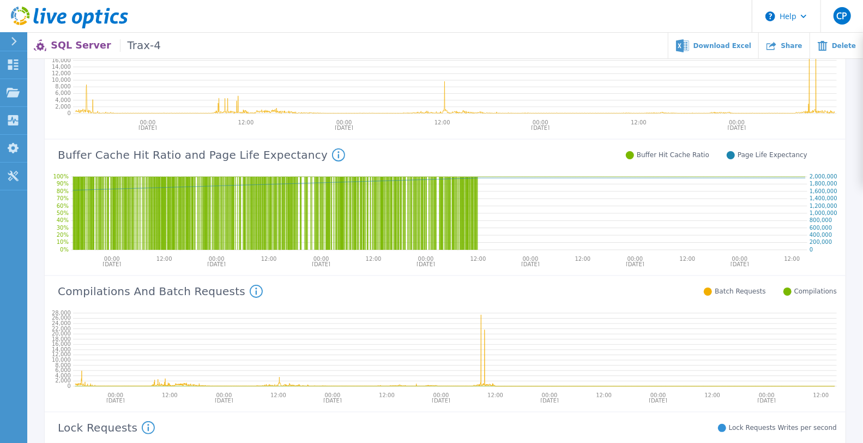
scroll to position [182, 0]
